Goal: Communication & Community: Answer question/provide support

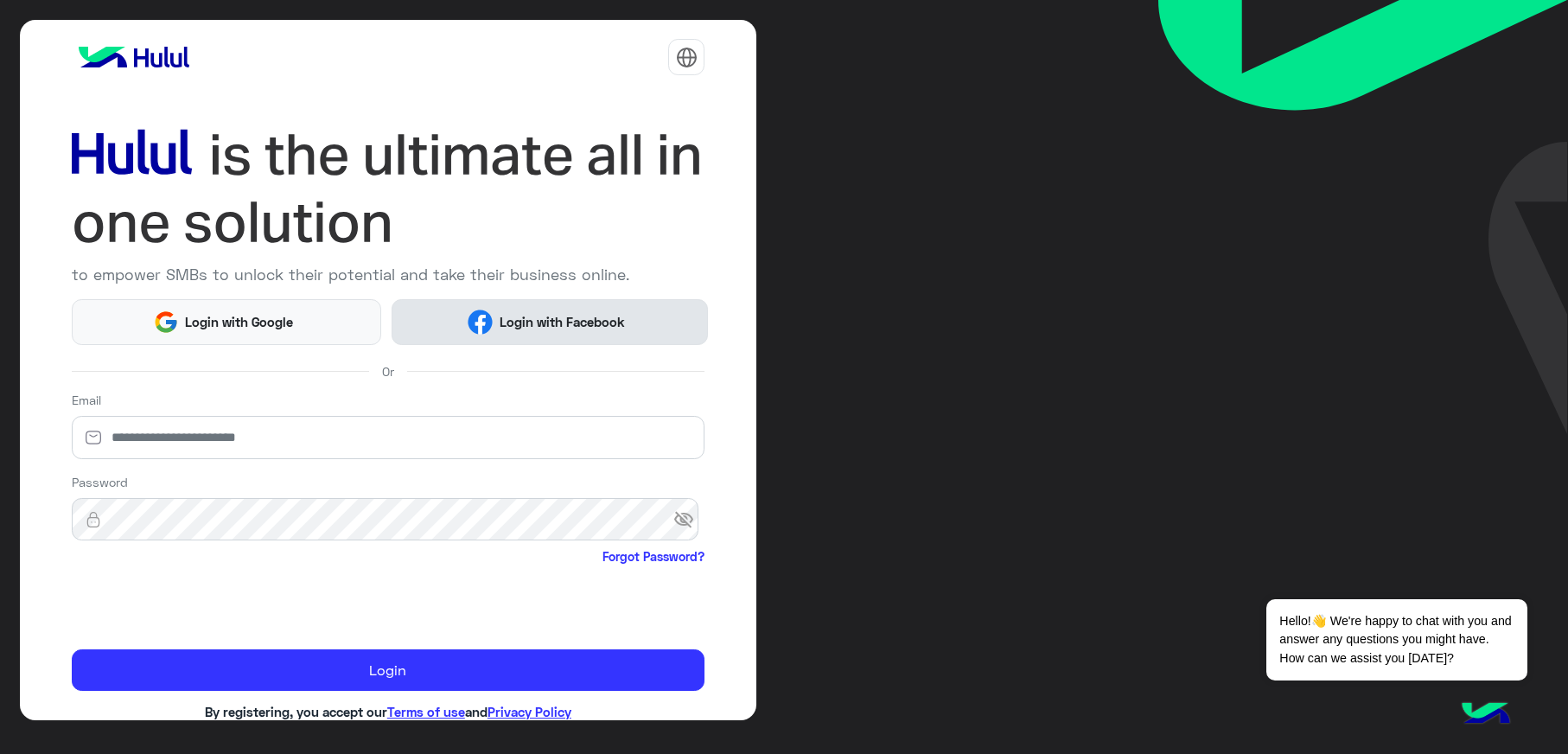
click at [553, 332] on button "Login with Facebook" at bounding box center [550, 322] width 316 height 46
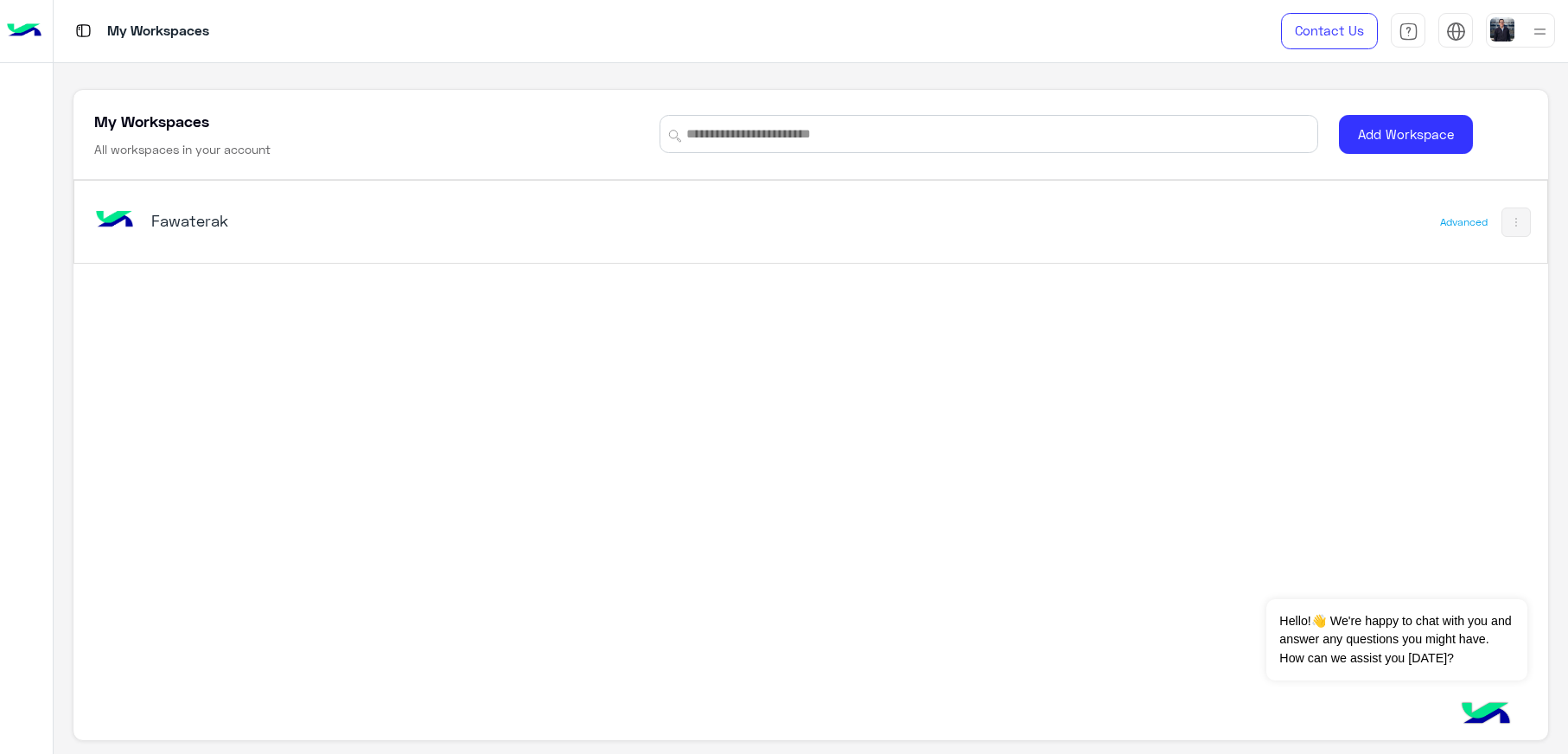
click at [234, 207] on div "Fawaterak" at bounding box center [523, 222] width 863 height 50
click at [154, 222] on h5 "Fawaterak" at bounding box center [410, 220] width 518 height 20
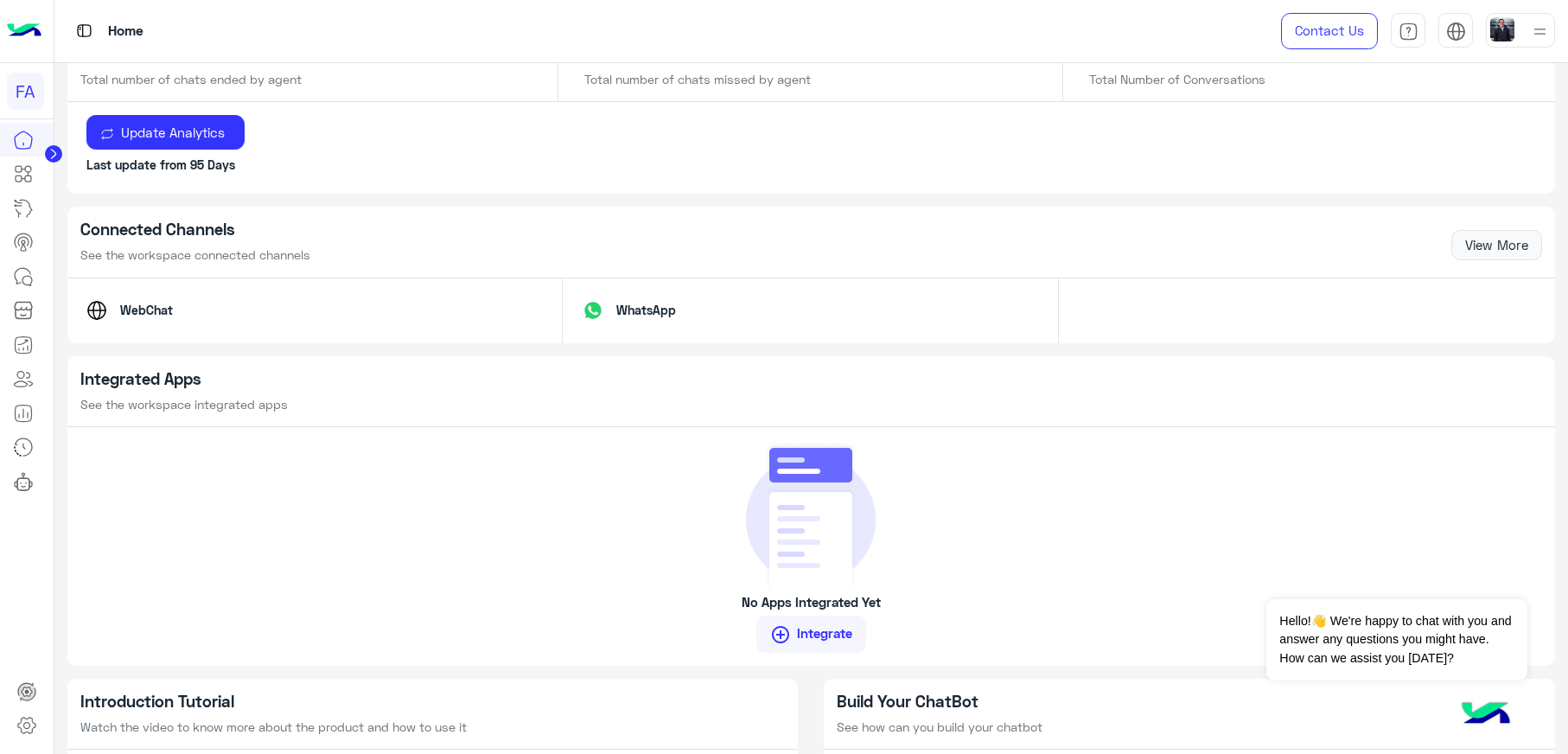
scroll to position [1037, 0]
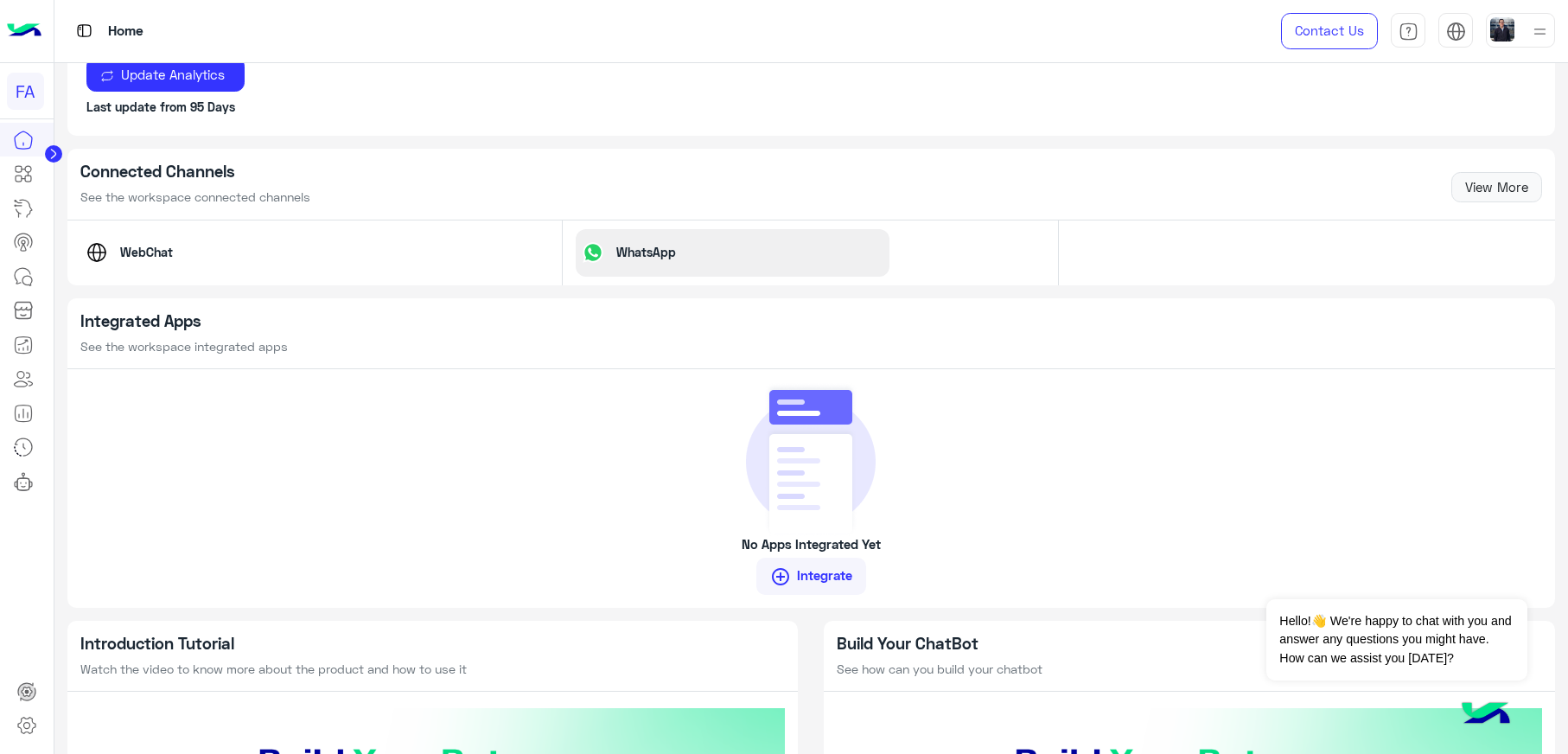
click at [652, 260] on p "WhatsApp" at bounding box center [645, 252] width 86 height 19
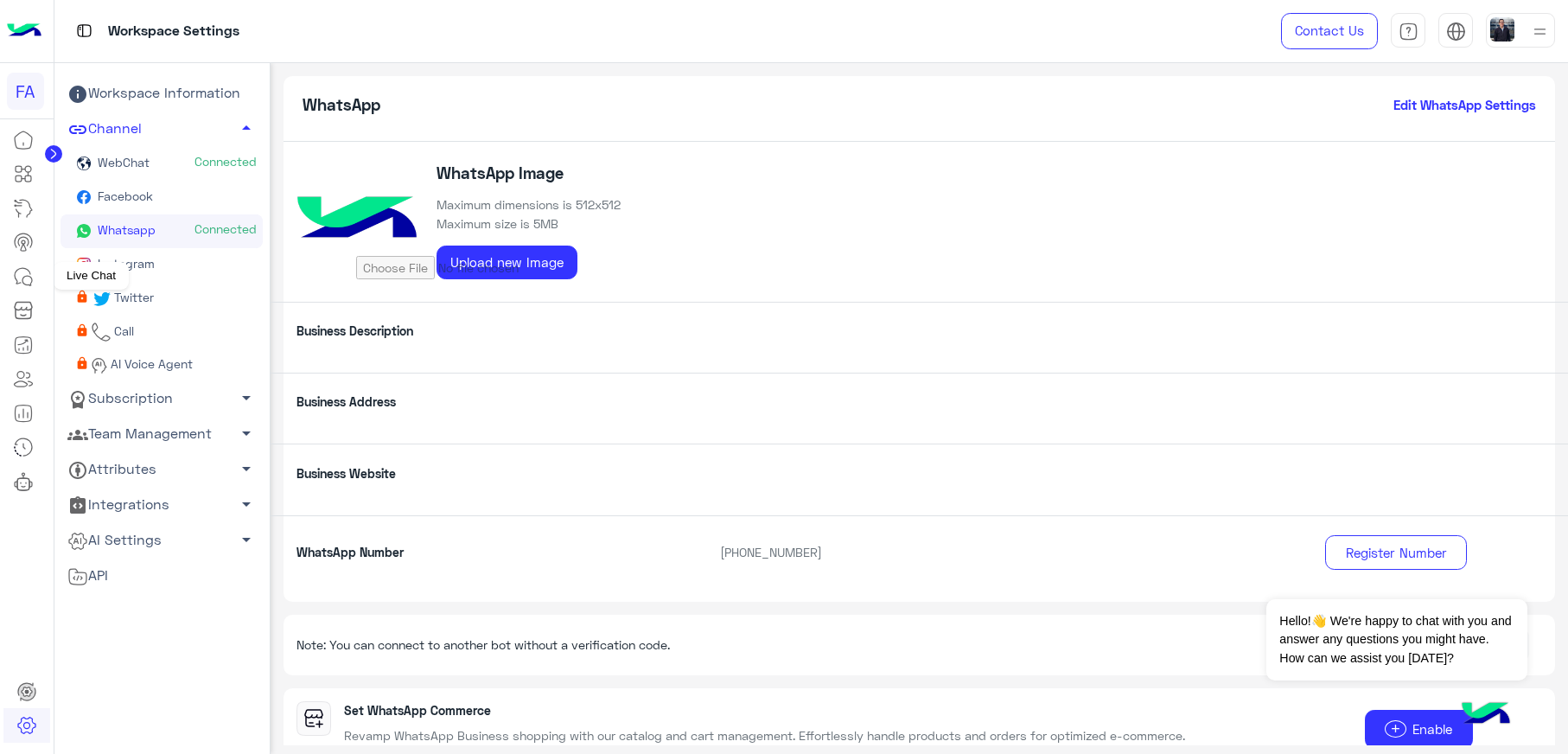
click at [26, 280] on icon at bounding box center [23, 276] width 20 height 20
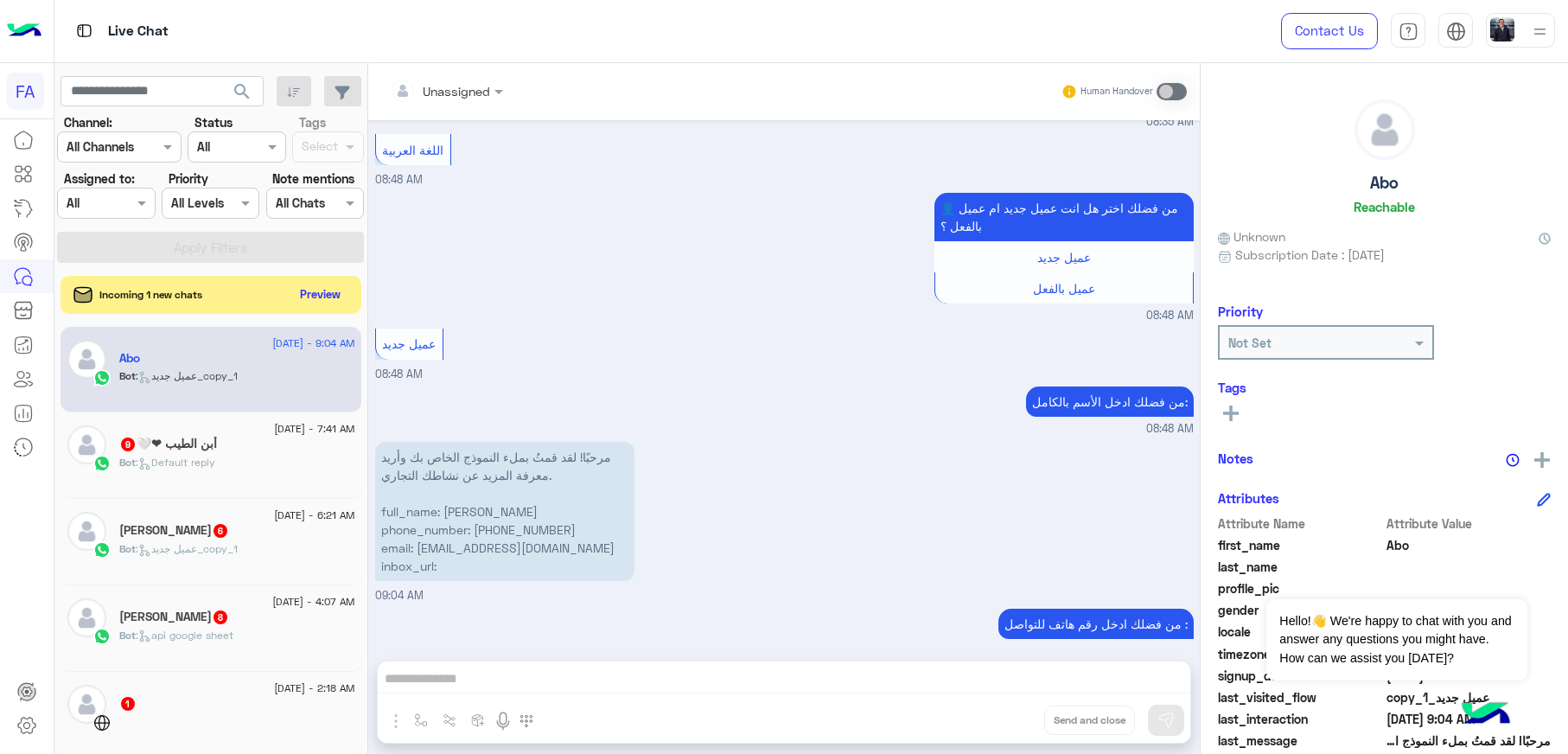
click at [518, 513] on p "مرحبًا! لقد قمتُ بملء النموذج الخاص بك وأريد معرفة المزيد عن نشاطك التجاري. ful…" at bounding box center [505, 511] width 260 height 139
click at [523, 515] on p "مرحبًا! لقد قمتُ بملء النموذج الخاص بك وأريد معرفة المزيد عن نشاطك التجاري. ful…" at bounding box center [505, 511] width 260 height 139
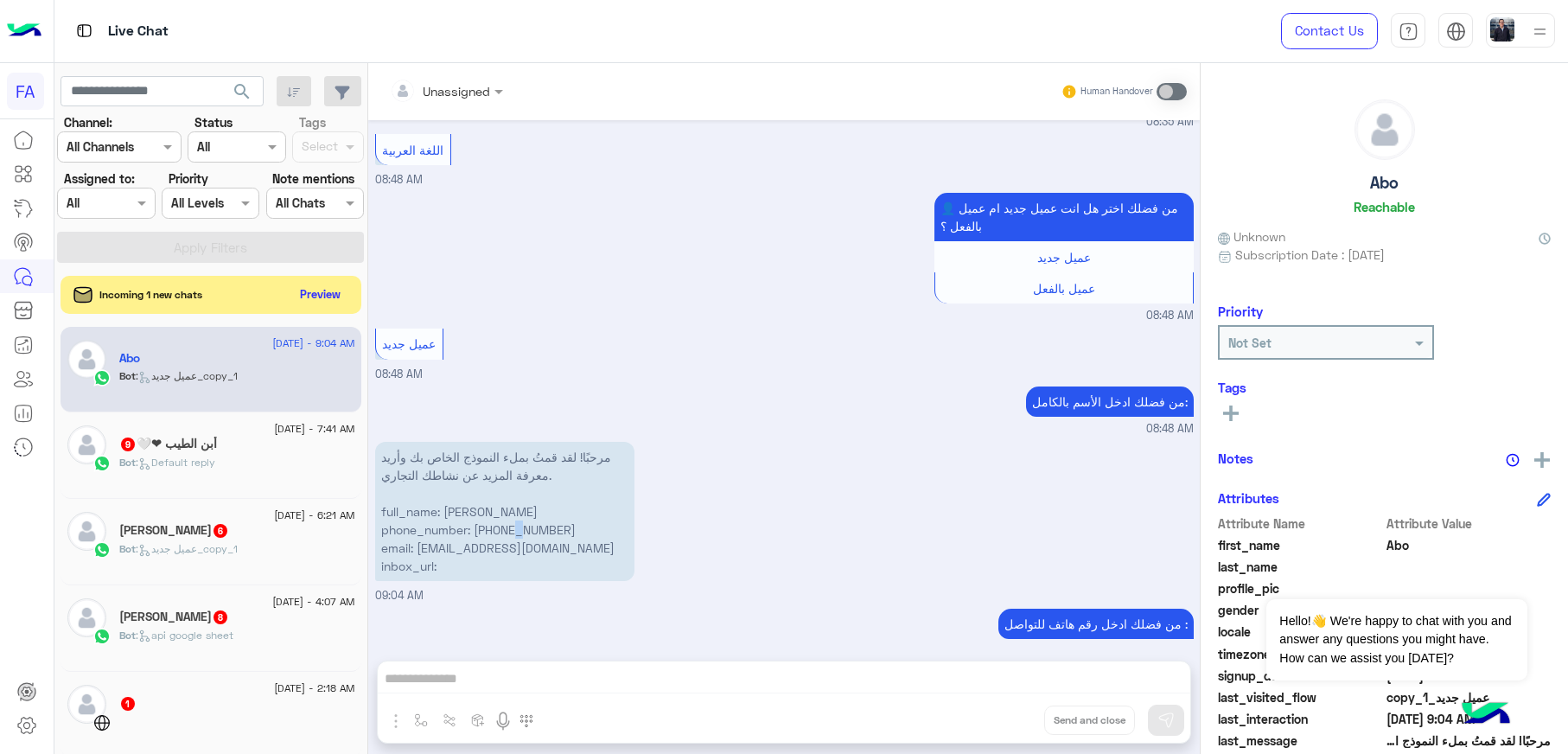
click at [523, 515] on p "مرحبًا! لقد قمتُ بملء النموذج الخاص بك وأريد معرفة المزيد عن نشاطك التجاري. ful…" at bounding box center [505, 511] width 260 height 139
click at [465, 516] on p "مرحبًا! لقد قمتُ بملء النموذج الخاص بك وأريد معرفة المزيد عن نشاطك التجاري. ful…" at bounding box center [505, 511] width 260 height 139
drag, startPoint x: 482, startPoint y: 516, endPoint x: 605, endPoint y: 516, distance: 123.0
click at [605, 516] on p "مرحبًا! لقد قمتُ بملء النموذج الخاص بك وأريد معرفة المزيد عن نشاطك التجاري. ful…" at bounding box center [505, 511] width 260 height 139
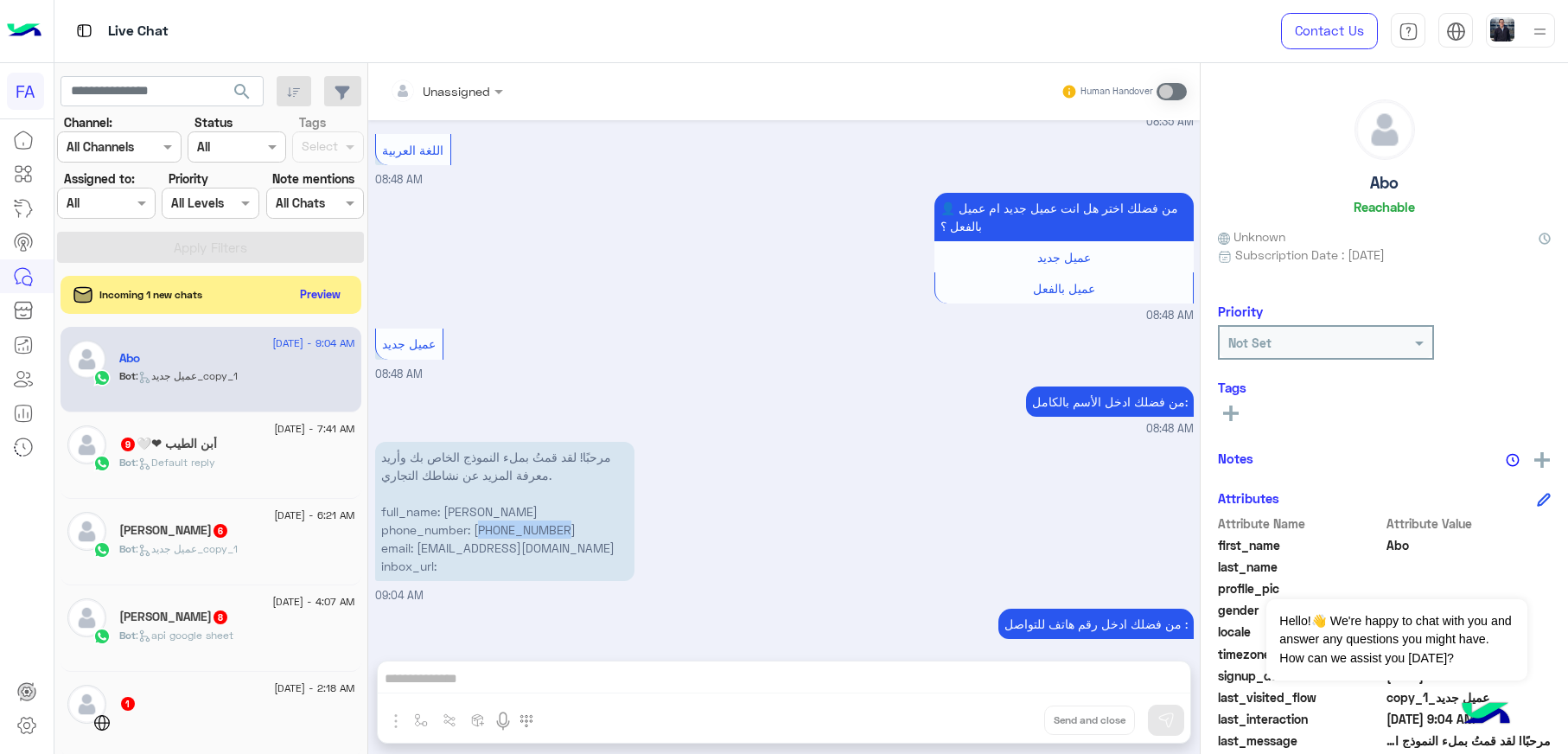
drag, startPoint x: 605, startPoint y: 516, endPoint x: 535, endPoint y: 516, distance: 70.0
copy p "201097475843"
click at [673, 342] on div "عميل جديد 08:48 AM" at bounding box center [784, 353] width 818 height 59
